Goal: Task Accomplishment & Management: Use online tool/utility

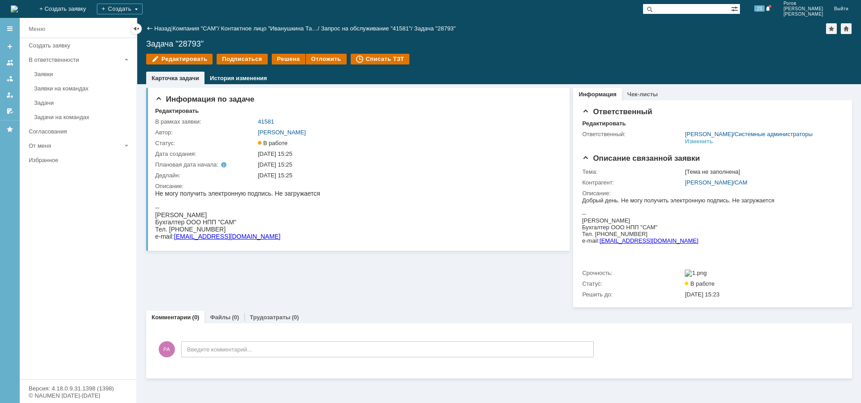
click at [710, 186] on link "[PERSON_NAME]" at bounding box center [708, 182] width 48 height 7
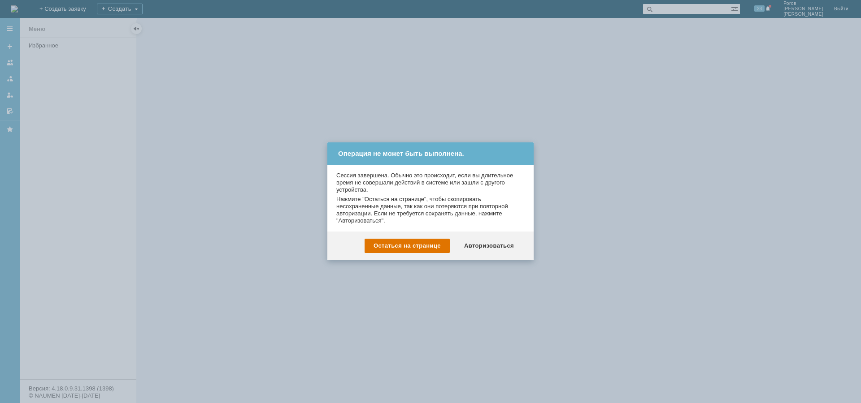
click at [484, 240] on div "Авторизоваться" at bounding box center [489, 246] width 68 height 14
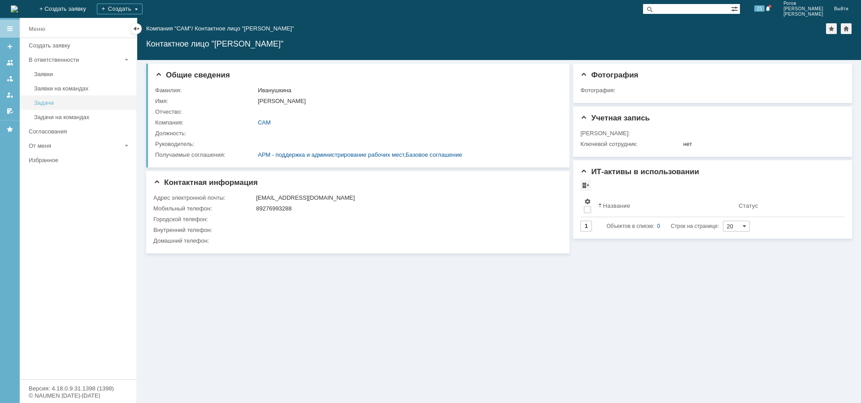
click at [57, 105] on div "Задачи" at bounding box center [82, 103] width 97 height 7
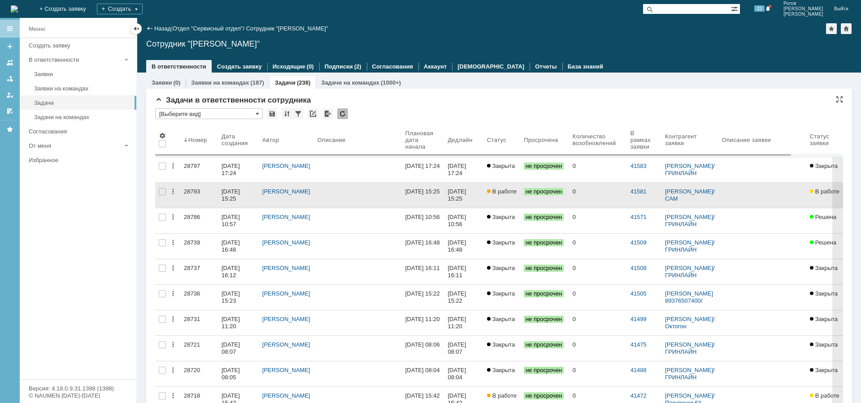
click at [189, 190] on div "28793" at bounding box center [199, 191] width 30 height 7
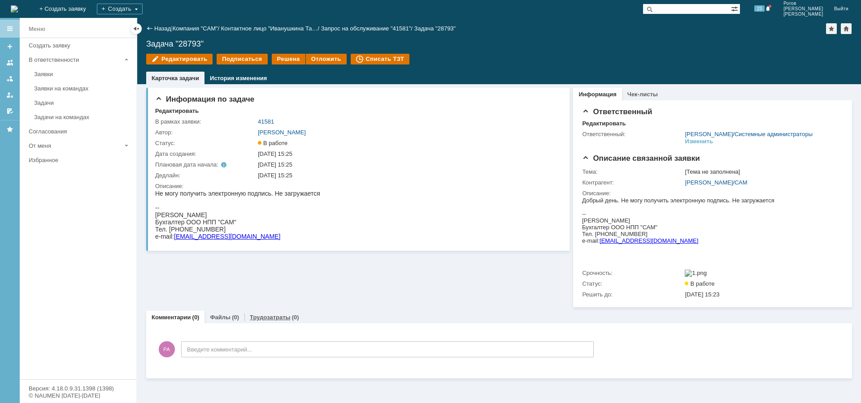
click at [271, 324] on div "Трудозатраты (0)" at bounding box center [274, 317] width 60 height 13
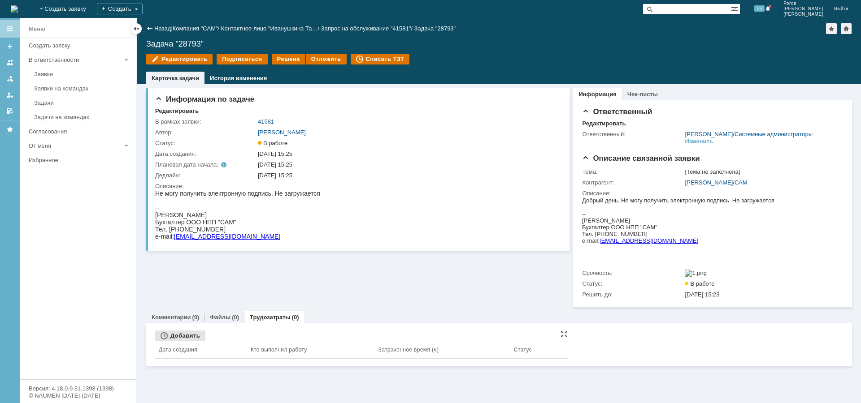
click at [194, 342] on div "Добавить" at bounding box center [180, 336] width 50 height 11
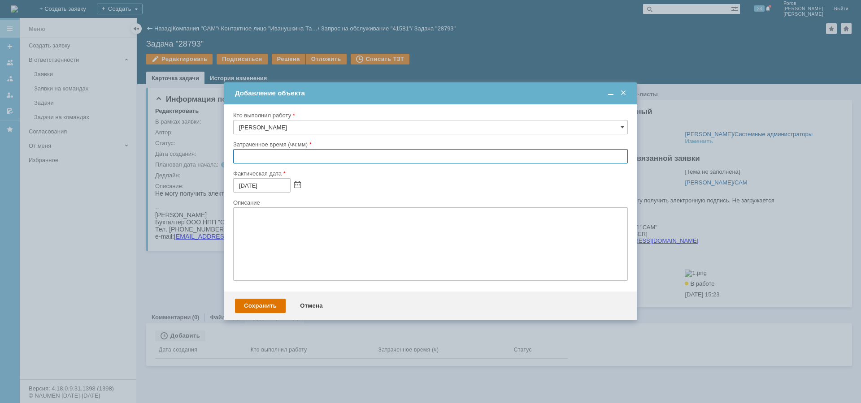
click at [315, 156] on input "text" at bounding box center [430, 156] width 394 height 14
type input "00:30"
click at [249, 308] on div "Сохранить" at bounding box center [260, 306] width 51 height 14
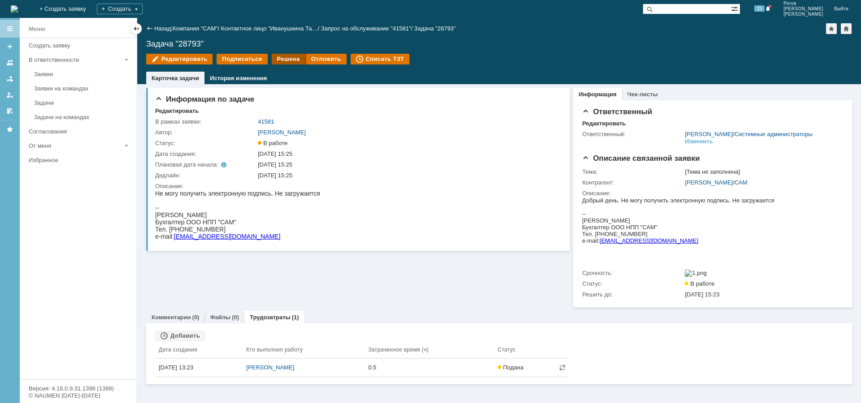
click at [286, 56] on div "Решена" at bounding box center [289, 59] width 34 height 11
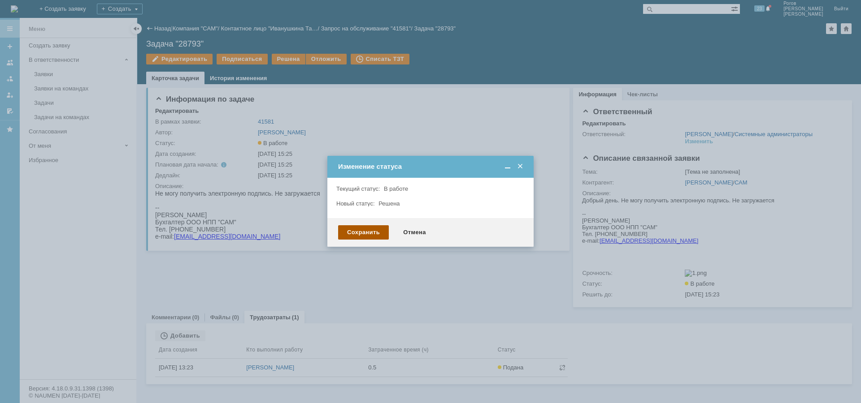
click at [350, 230] on div "Сохранить" at bounding box center [363, 232] width 51 height 14
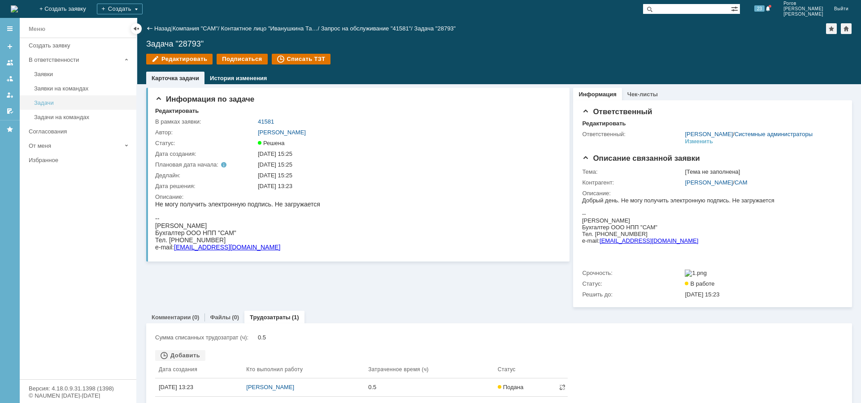
click at [68, 102] on div "Задачи" at bounding box center [82, 103] width 97 height 7
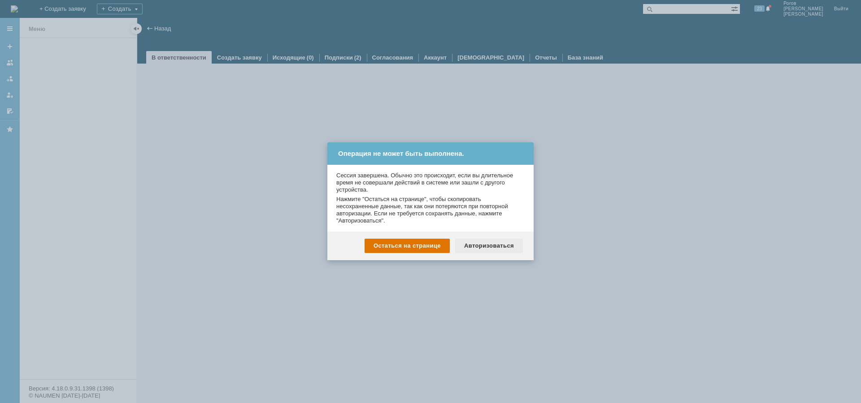
click at [485, 243] on div "Авторизоваться" at bounding box center [489, 246] width 68 height 14
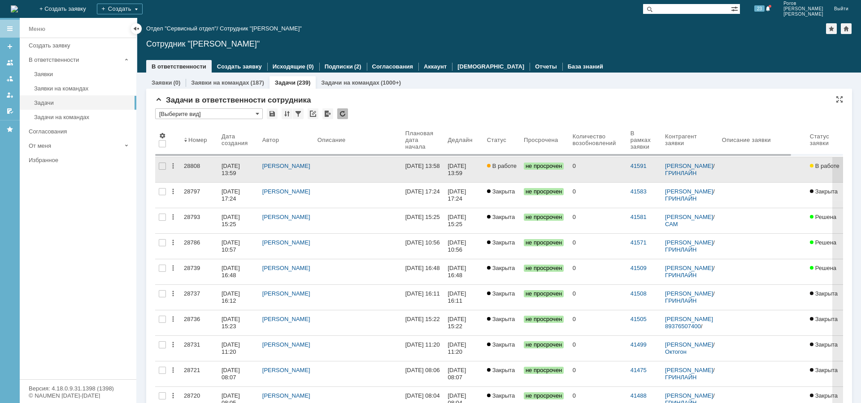
click at [193, 165] on div "28808" at bounding box center [199, 166] width 30 height 7
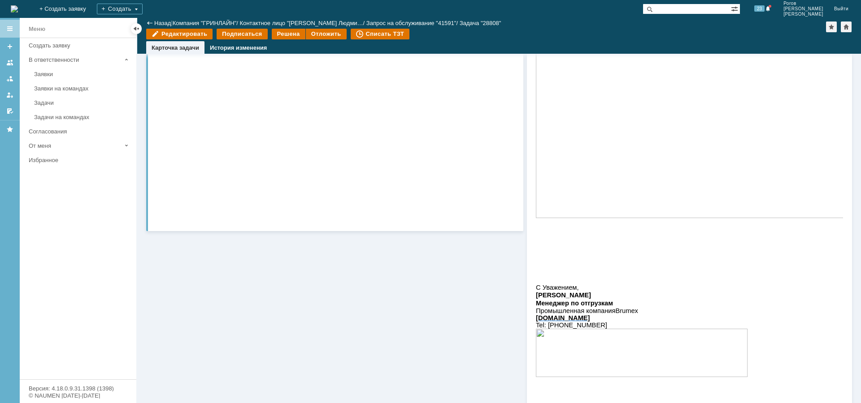
scroll to position [43, 0]
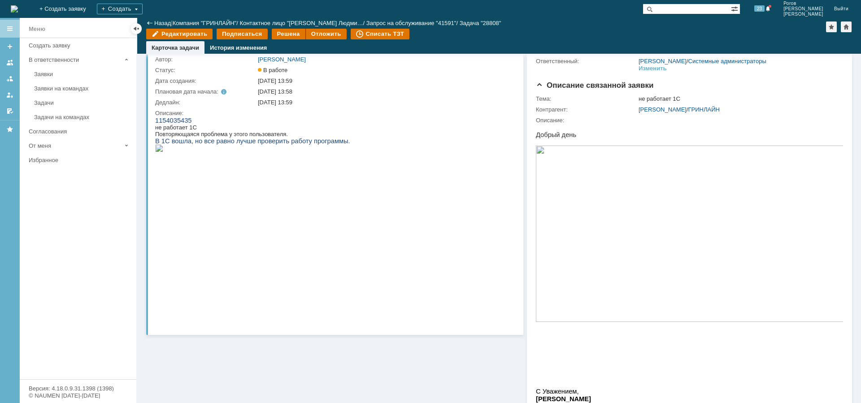
click at [174, 118] on span "1154035435" at bounding box center [173, 120] width 37 height 7
copy span "1154035435"
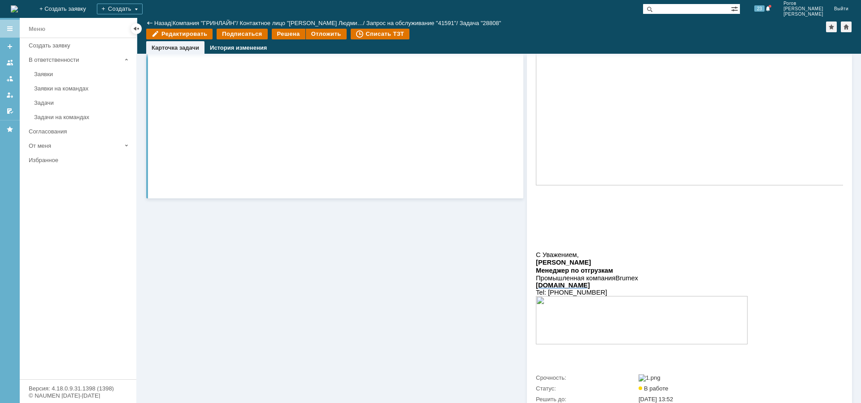
scroll to position [224, 0]
